Goal: Navigation & Orientation: Find specific page/section

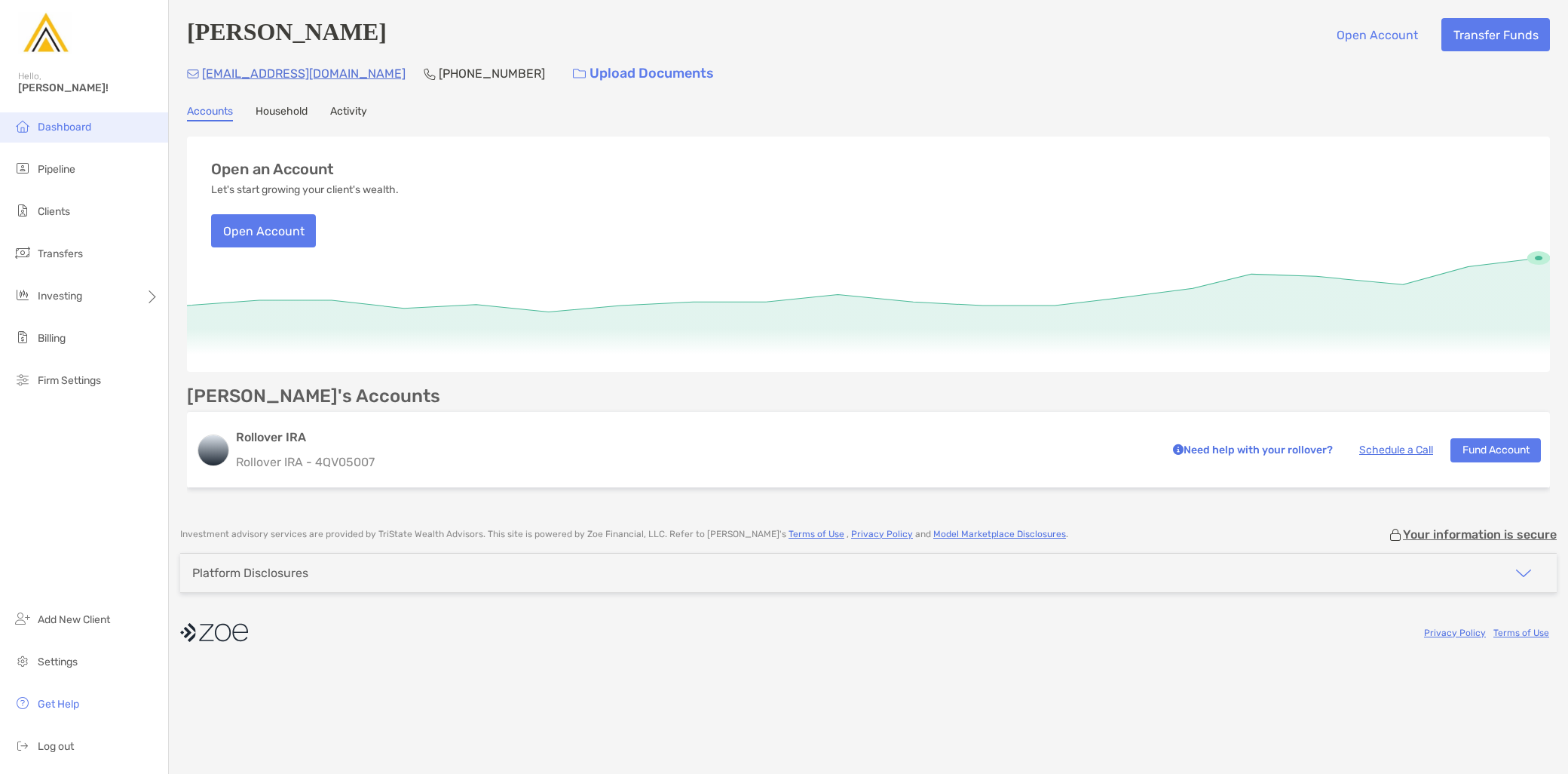
click at [106, 114] on li "Dashboard" at bounding box center [84, 127] width 168 height 30
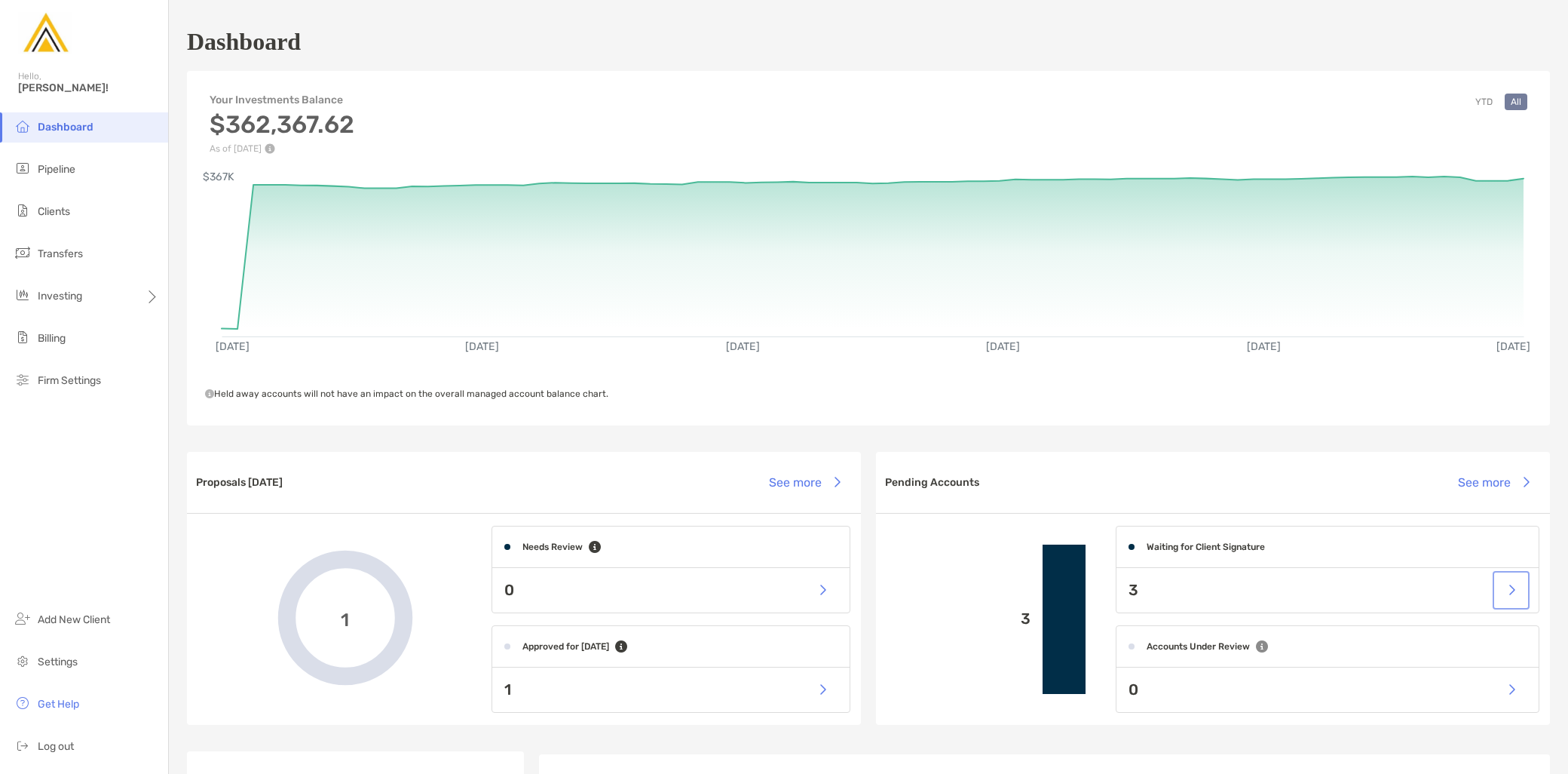
click at [1502, 587] on button "button" at bounding box center [1511, 590] width 31 height 32
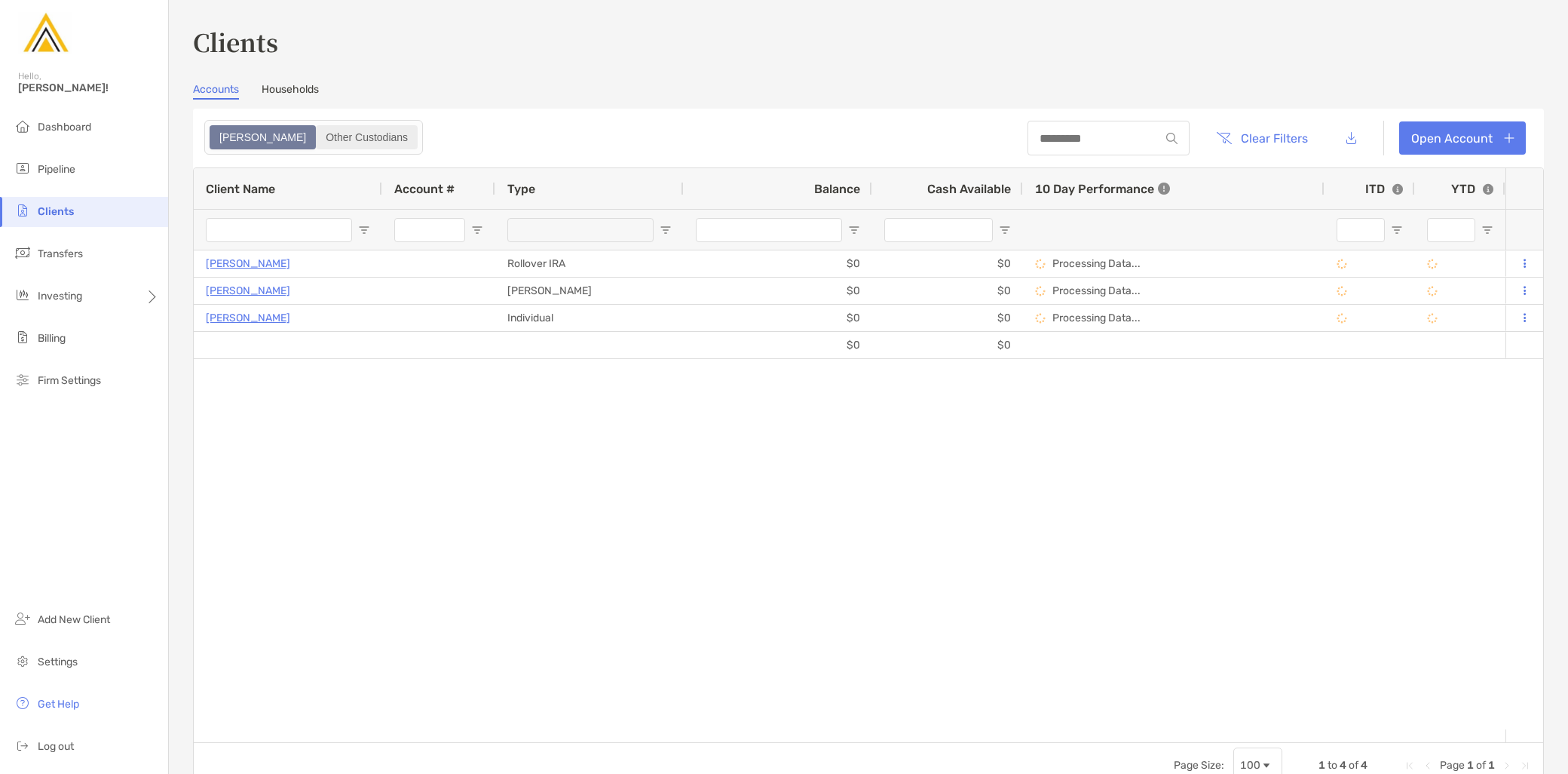
click at [316, 148] on label "Other Custodians" at bounding box center [367, 138] width 102 height 24
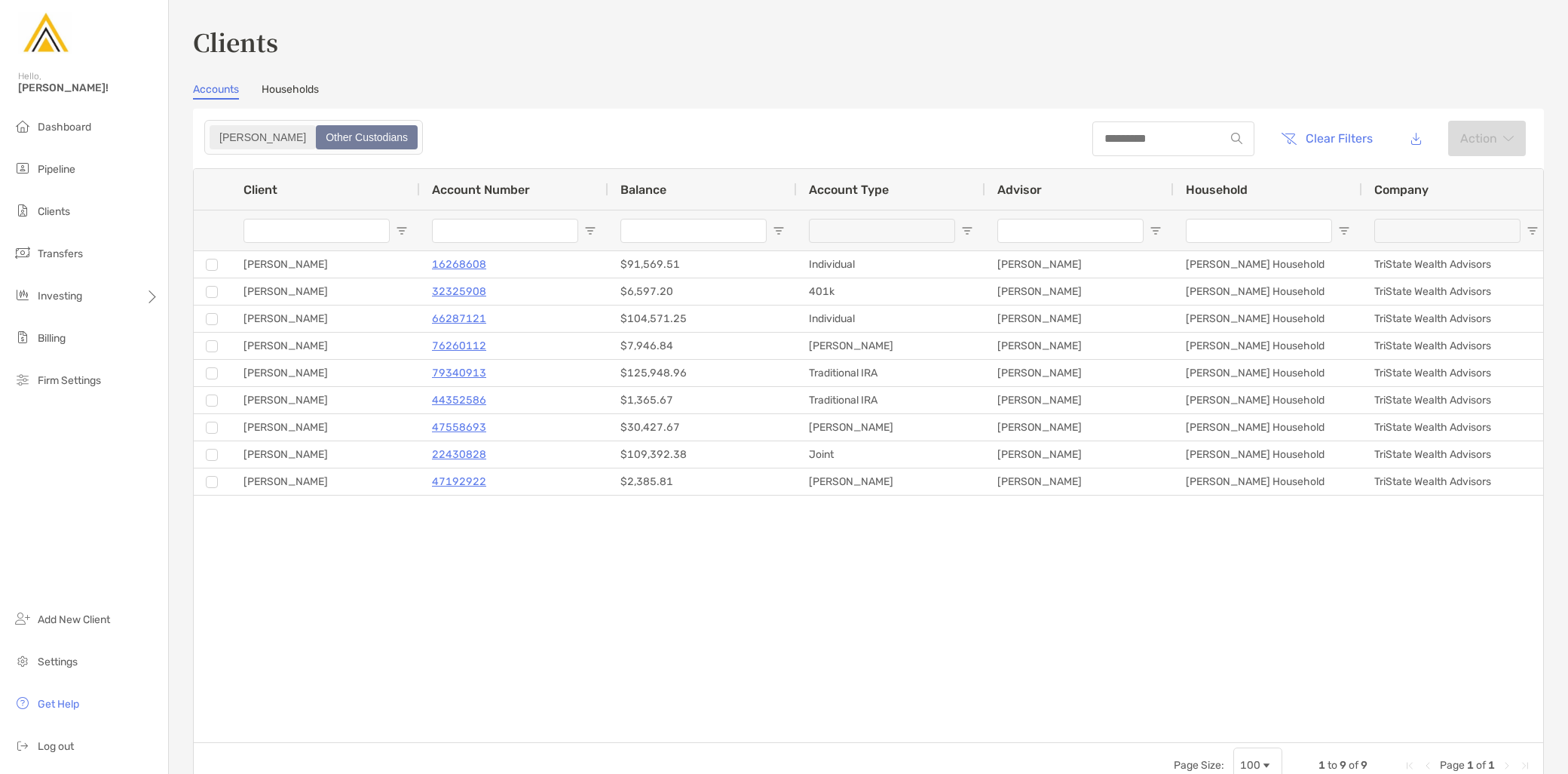
click at [228, 138] on div "[PERSON_NAME]" at bounding box center [262, 137] width 103 height 21
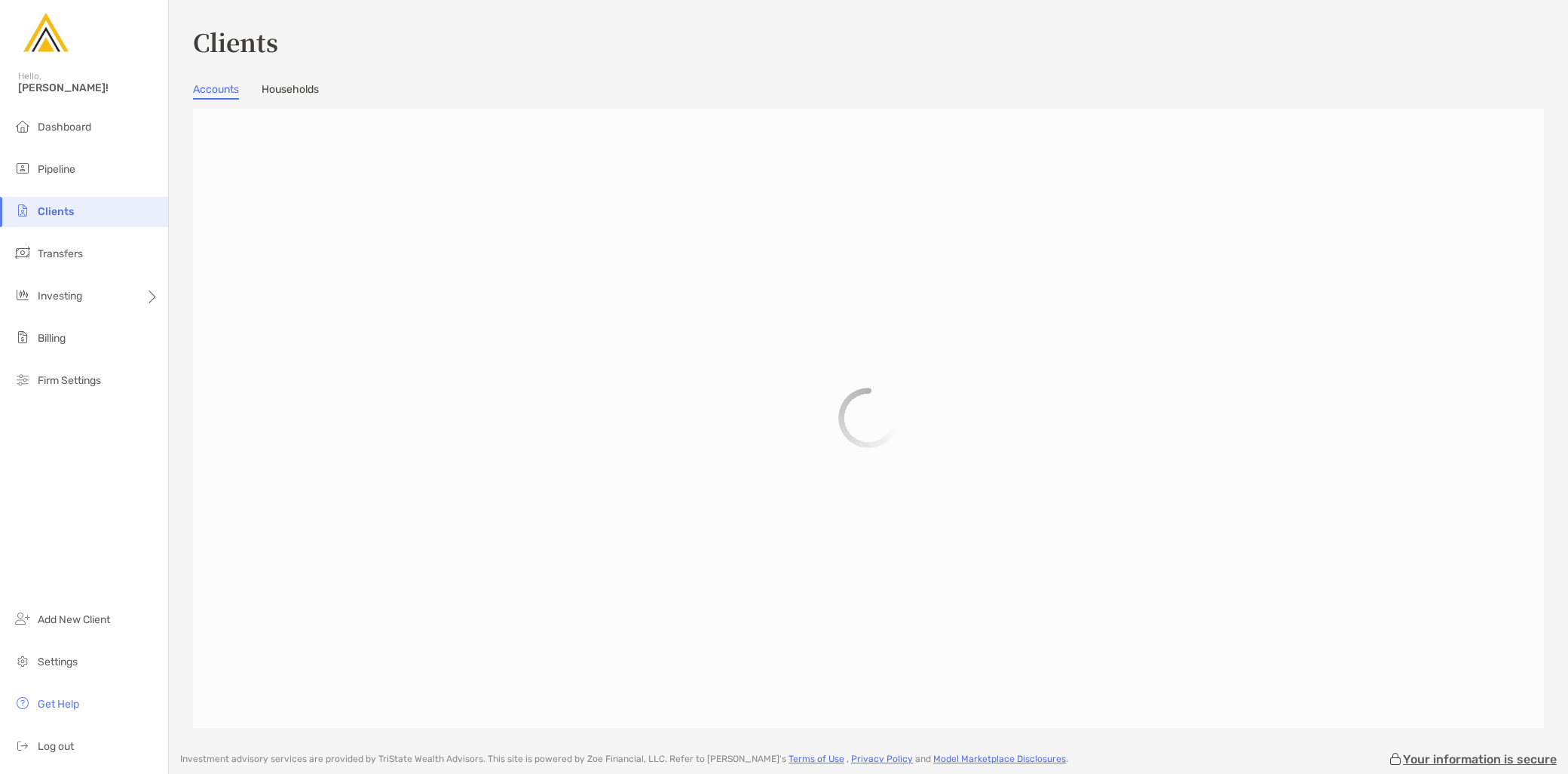
click at [289, 85] on link "Households" at bounding box center [290, 91] width 57 height 16
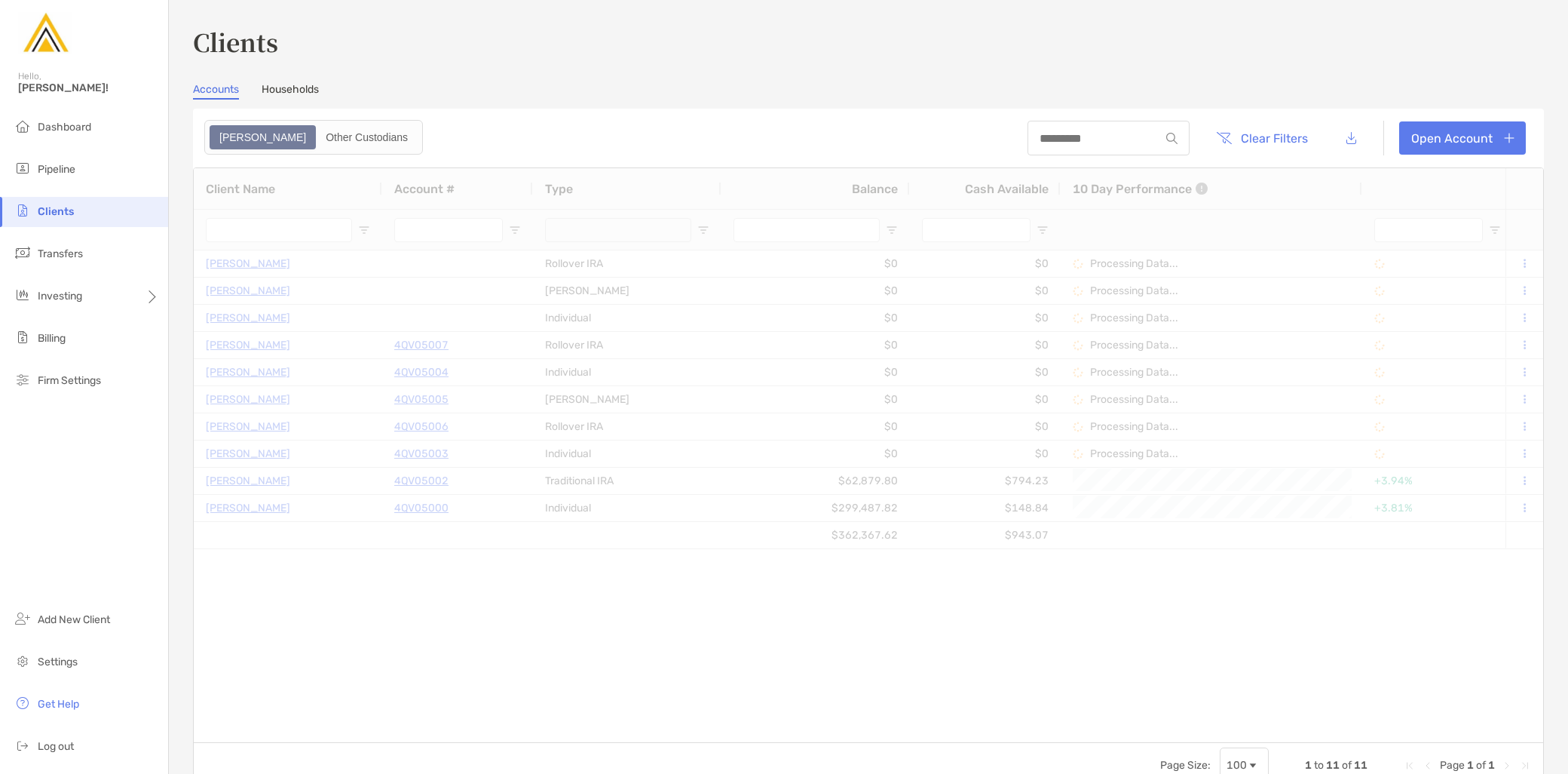
type input "*********"
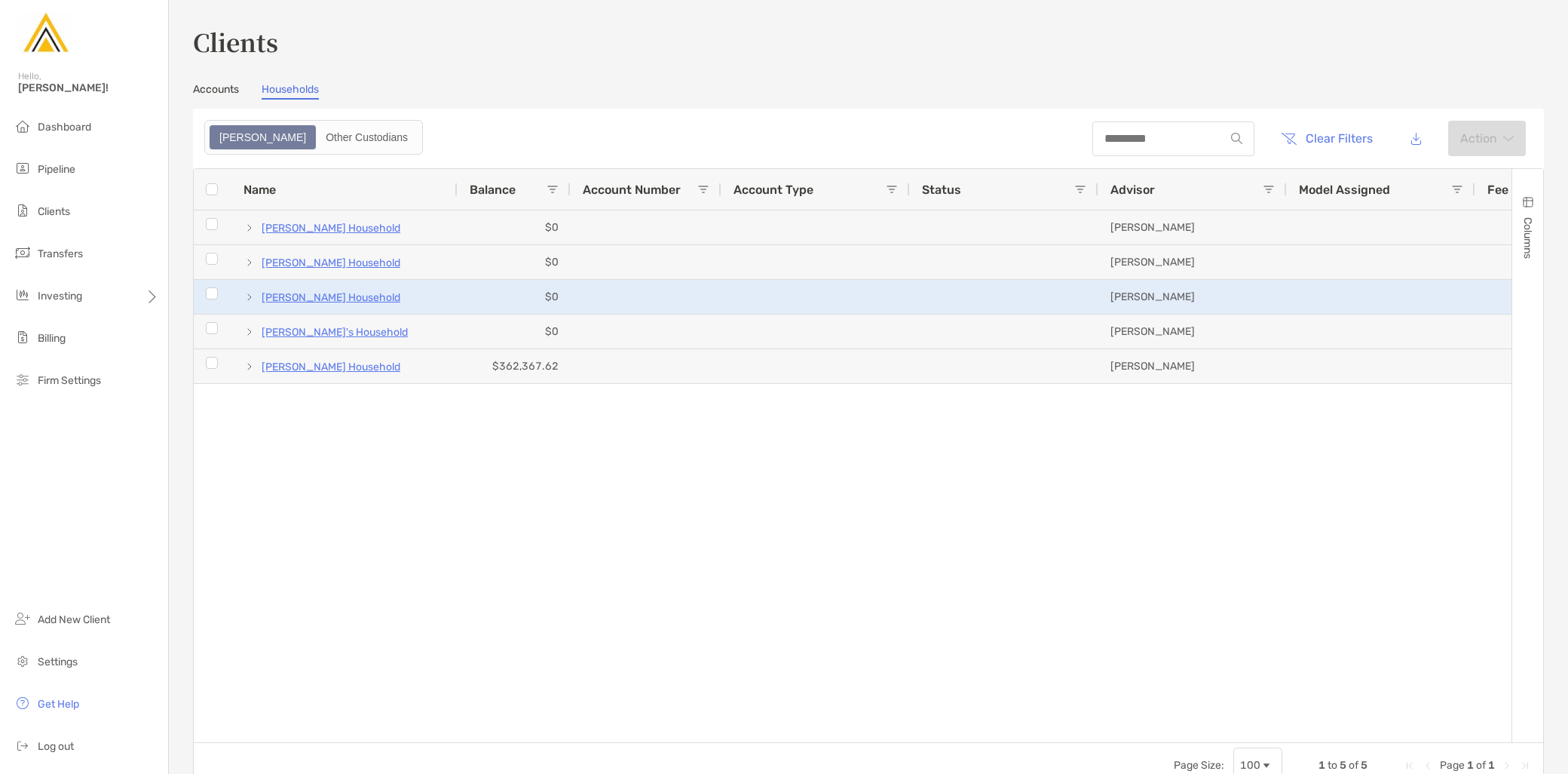
click at [247, 293] on span at bounding box center [249, 297] width 12 height 12
